Goal: Check status: Check status

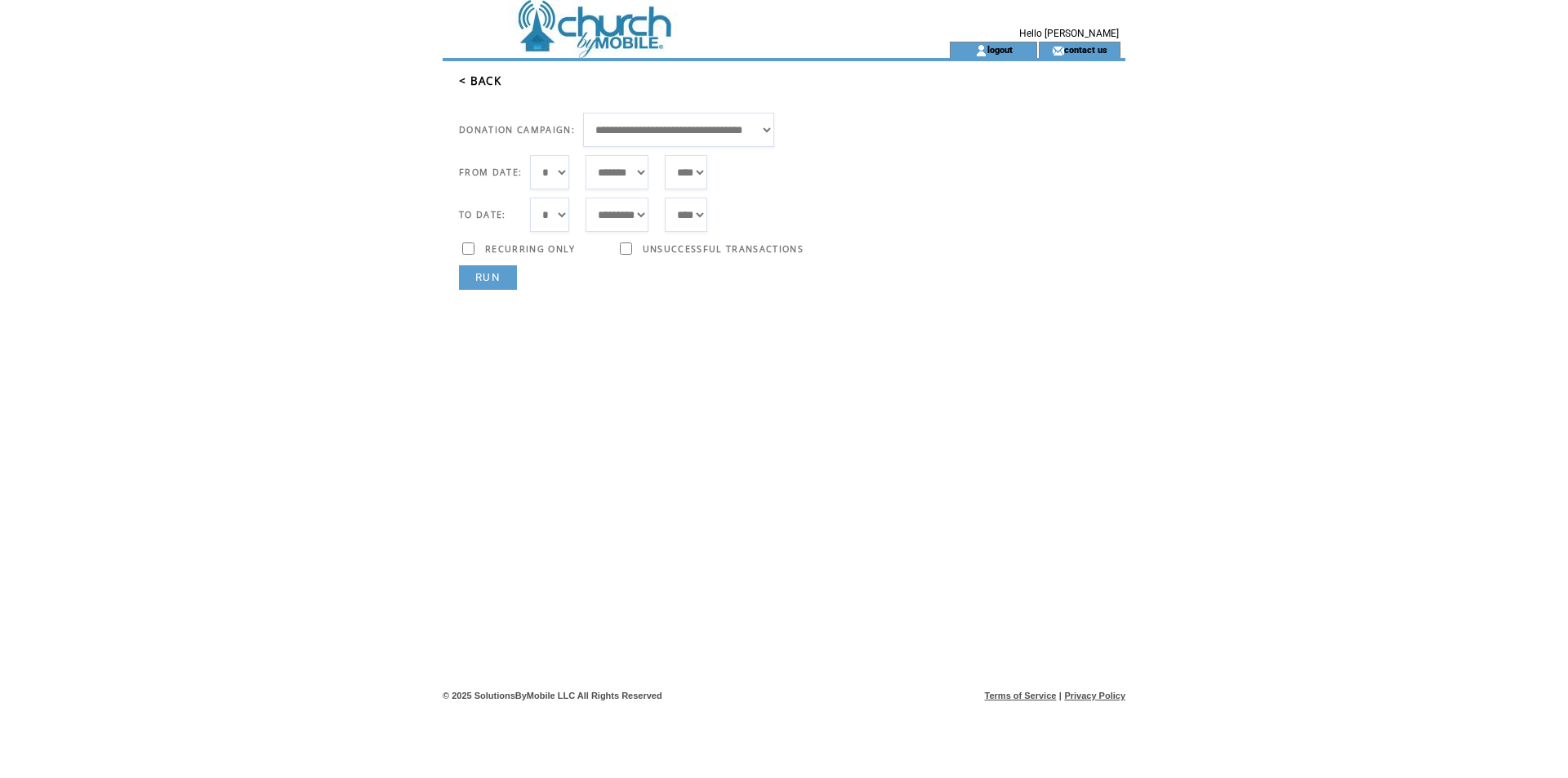
select select "***"
select select "*"
drag, startPoint x: 488, startPoint y: 302, endPoint x: 489, endPoint y: 293, distance: 9.1
click at [488, 298] on td "TRANSACTION ID: STATUS:" at bounding box center [791, 453] width 671 height 328
click at [490, 283] on link "RUN" at bounding box center [488, 277] width 58 height 25
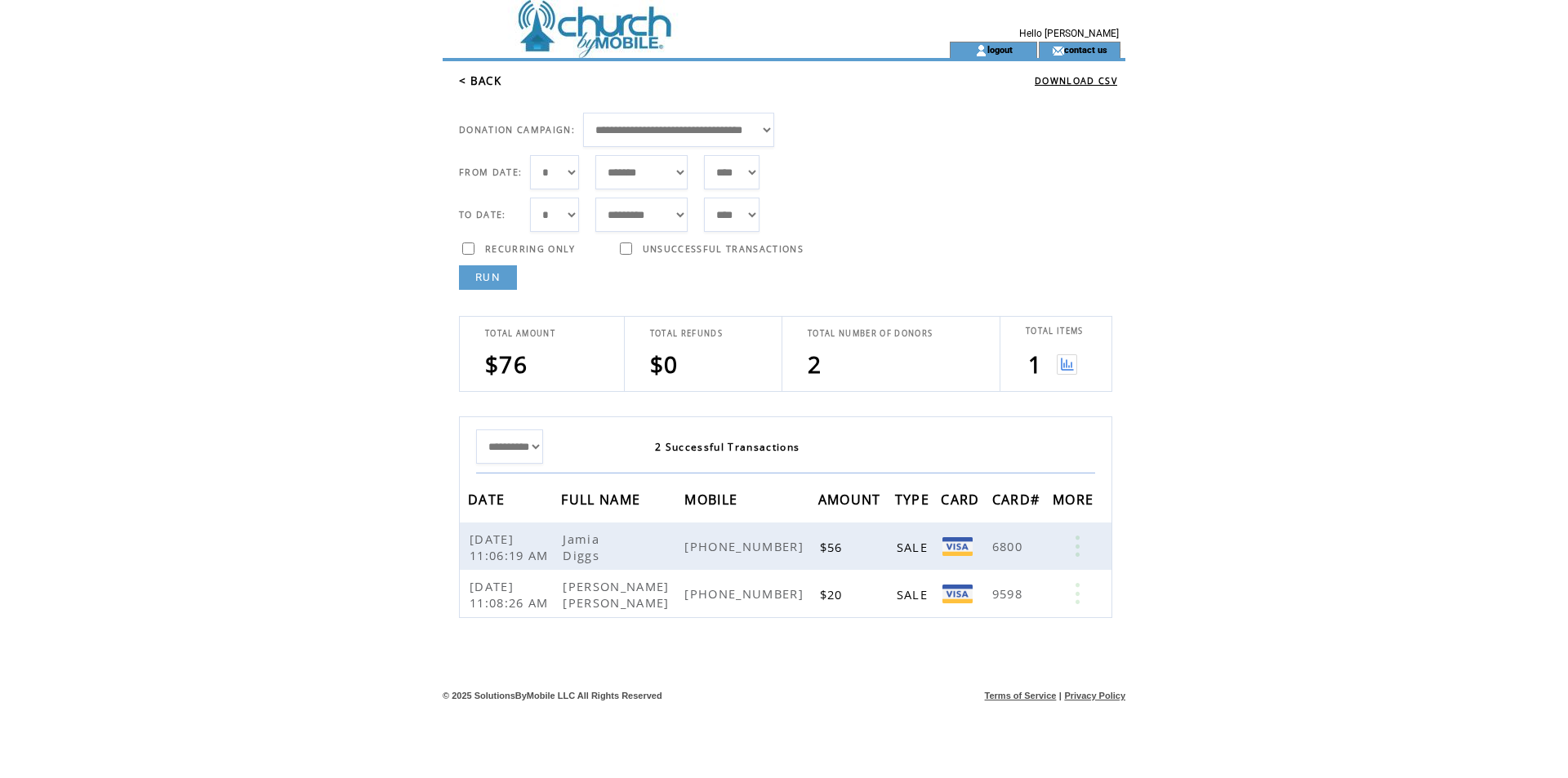
click at [486, 291] on td "**********" at bounding box center [791, 455] width 671 height 331
click at [486, 275] on link "RUN" at bounding box center [488, 277] width 58 height 25
click at [486, 264] on div at bounding box center [529, 261] width 90 height 9
click at [488, 272] on link "RUN" at bounding box center [488, 277] width 58 height 25
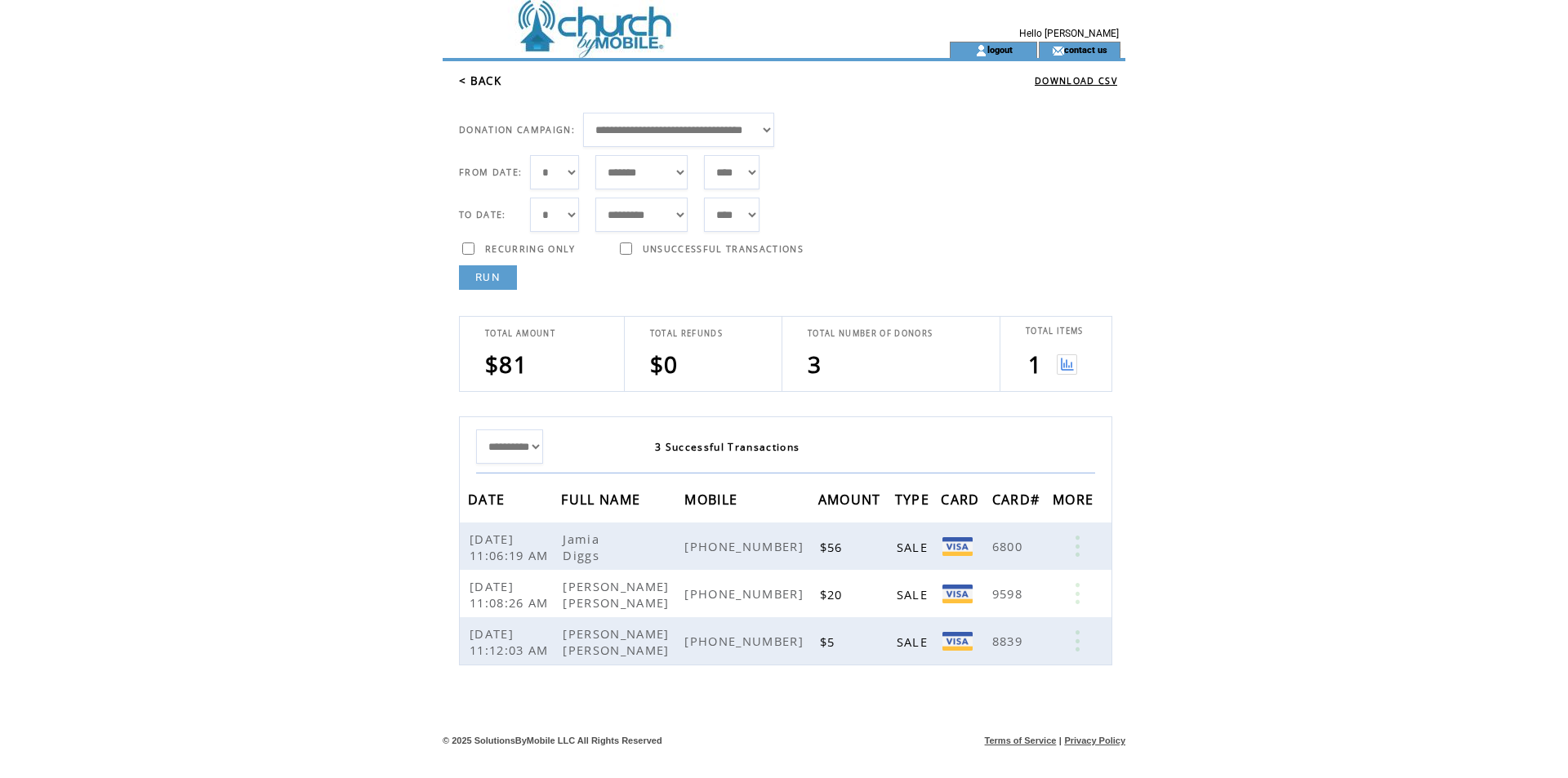
click at [495, 276] on link "RUN" at bounding box center [488, 277] width 58 height 25
click at [492, 281] on link "RUN" at bounding box center [488, 277] width 58 height 25
click at [473, 275] on link "RUN" at bounding box center [488, 277] width 58 height 25
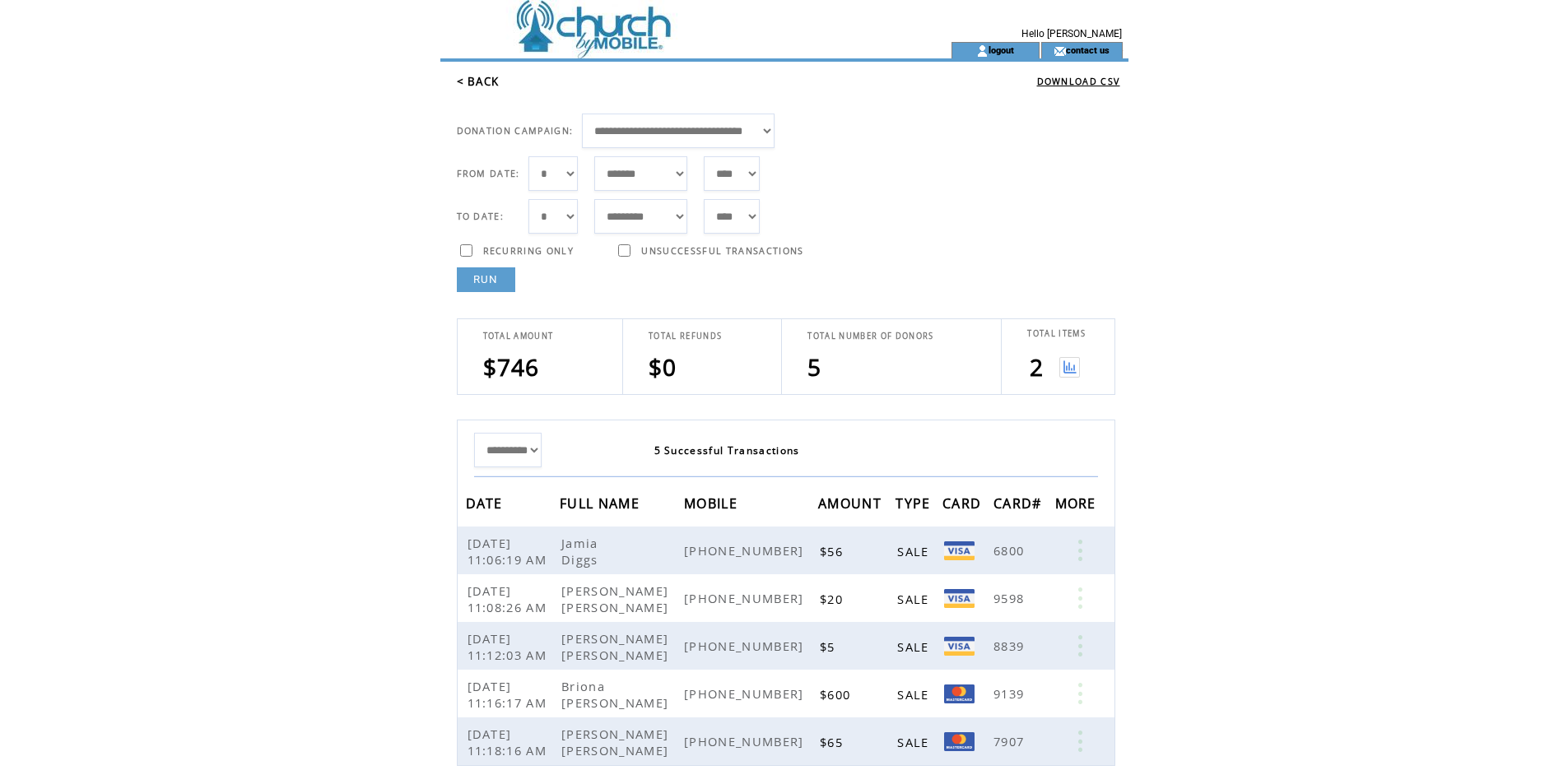
click at [482, 274] on link "RUN" at bounding box center [486, 280] width 58 height 25
click at [475, 272] on link "RUN" at bounding box center [486, 280] width 58 height 25
click at [485, 280] on link "RUN" at bounding box center [486, 280] width 58 height 25
click at [503, 282] on link "RUN" at bounding box center [486, 280] width 58 height 25
click at [477, 275] on link "RUN" at bounding box center [486, 280] width 58 height 25
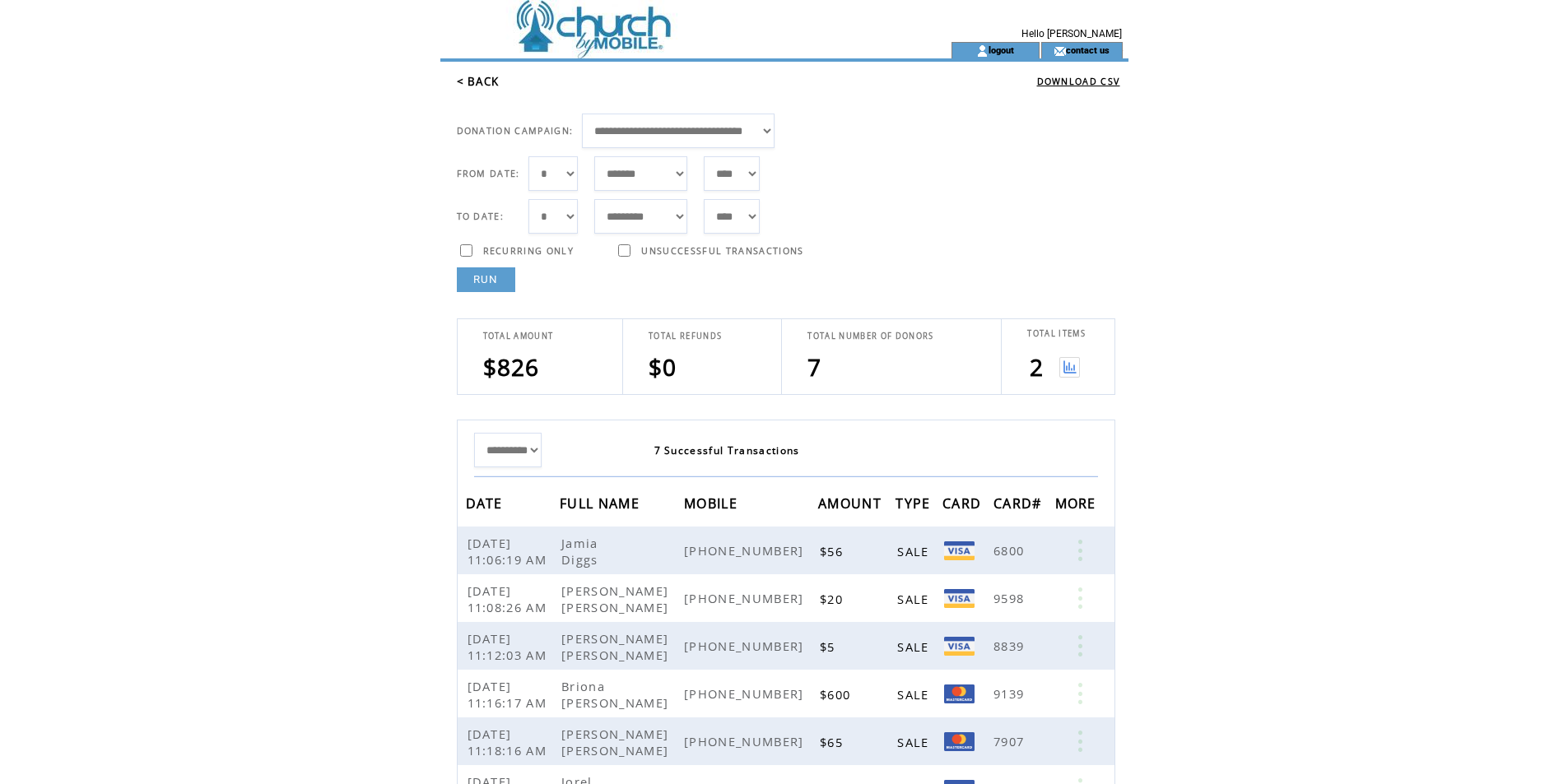
click at [473, 275] on link "RUN" at bounding box center [486, 280] width 58 height 25
click at [475, 285] on link "RUN" at bounding box center [486, 280] width 58 height 25
click at [485, 278] on link "RUN" at bounding box center [486, 280] width 58 height 25
click at [472, 283] on link "RUN" at bounding box center [486, 280] width 58 height 25
